Goal: Transaction & Acquisition: Purchase product/service

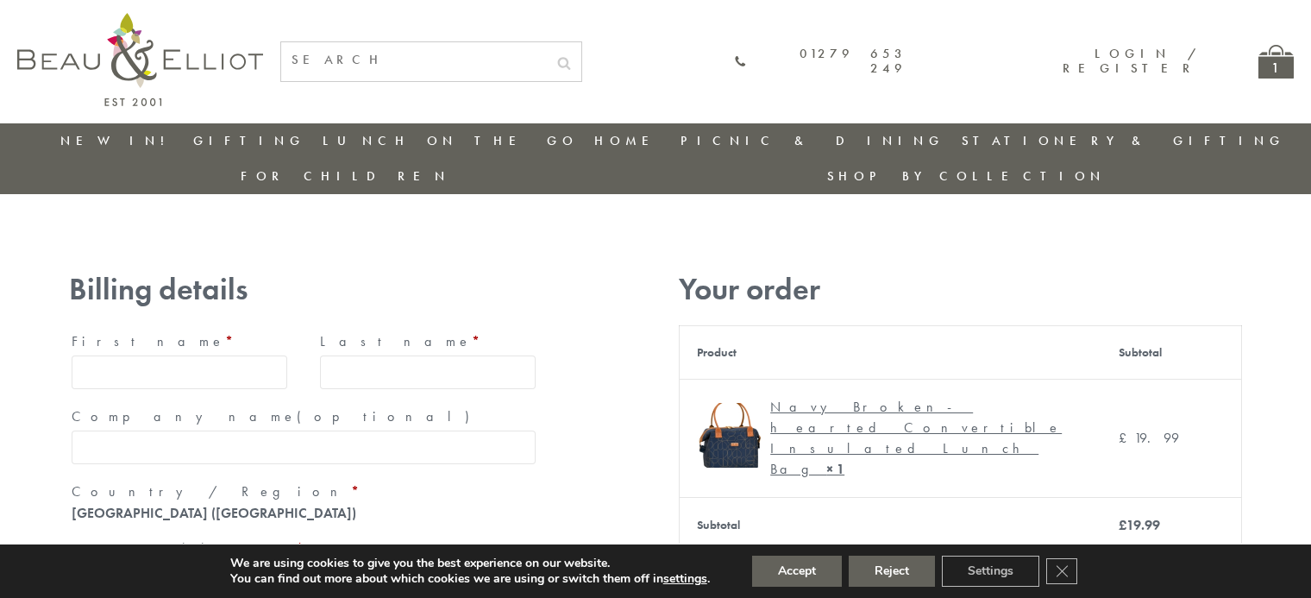
type input "[EMAIL_ADDRESS][DOMAIN_NAME]"
type input "[PERSON_NAME]"
type input "23, [GEOGRAPHIC_DATA], [GEOGRAPHIC_DATA]"
type input "[GEOGRAPHIC_DATA]"
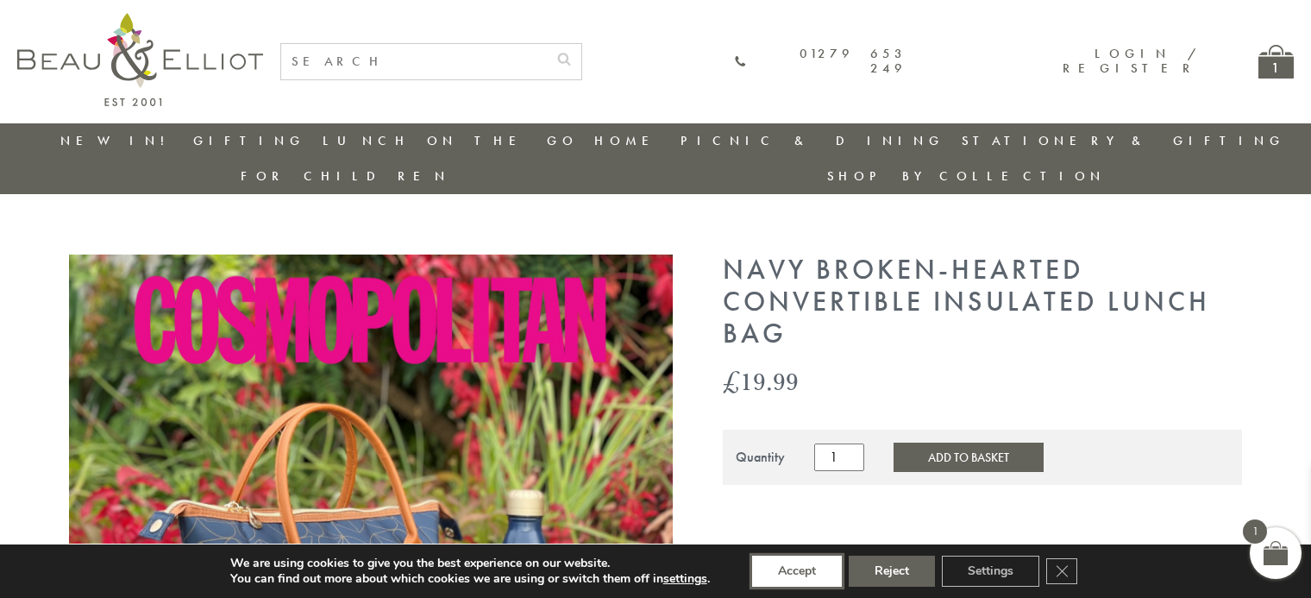
click at [798, 571] on button "Accept" at bounding box center [797, 571] width 90 height 31
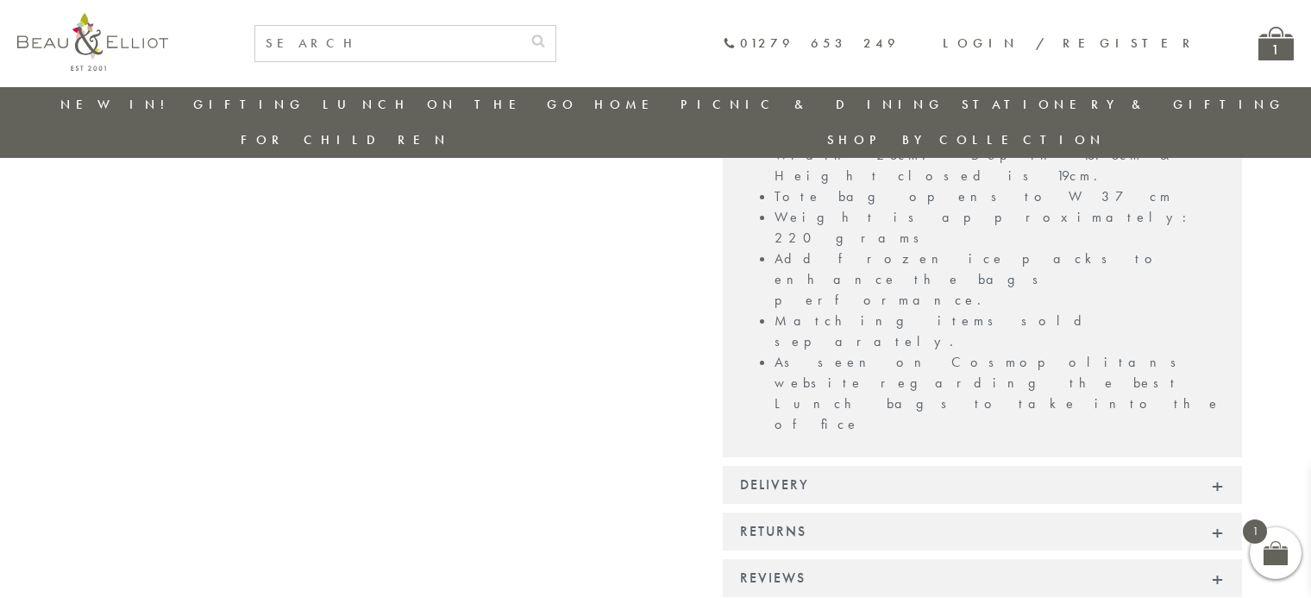
scroll to position [1536, 0]
